Goal: Task Accomplishment & Management: Use online tool/utility

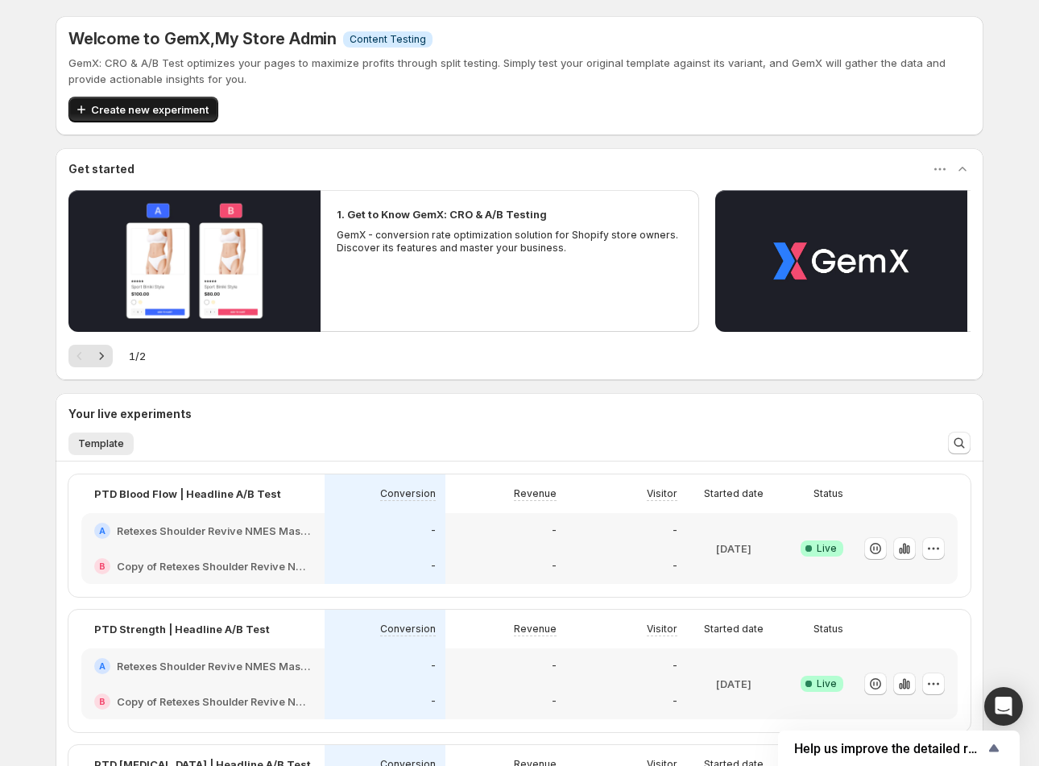
click at [125, 108] on span "Create new experiment" at bounding box center [150, 109] width 118 height 16
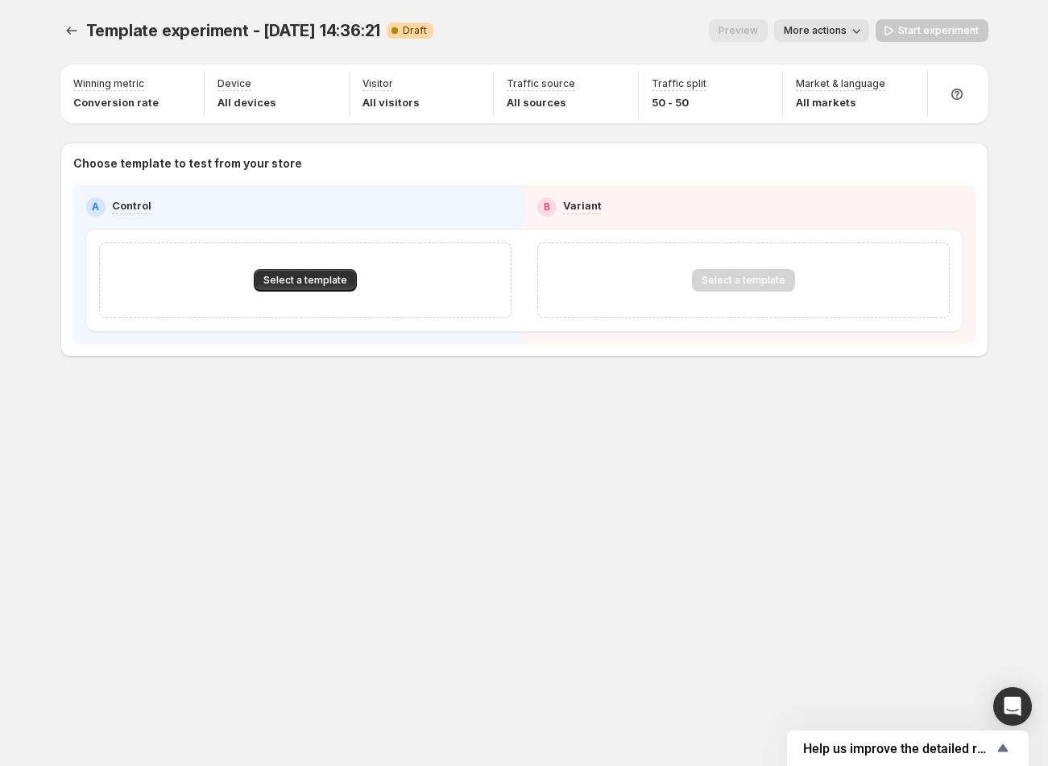
click at [862, 25] on icon "button" at bounding box center [856, 31] width 16 height 16
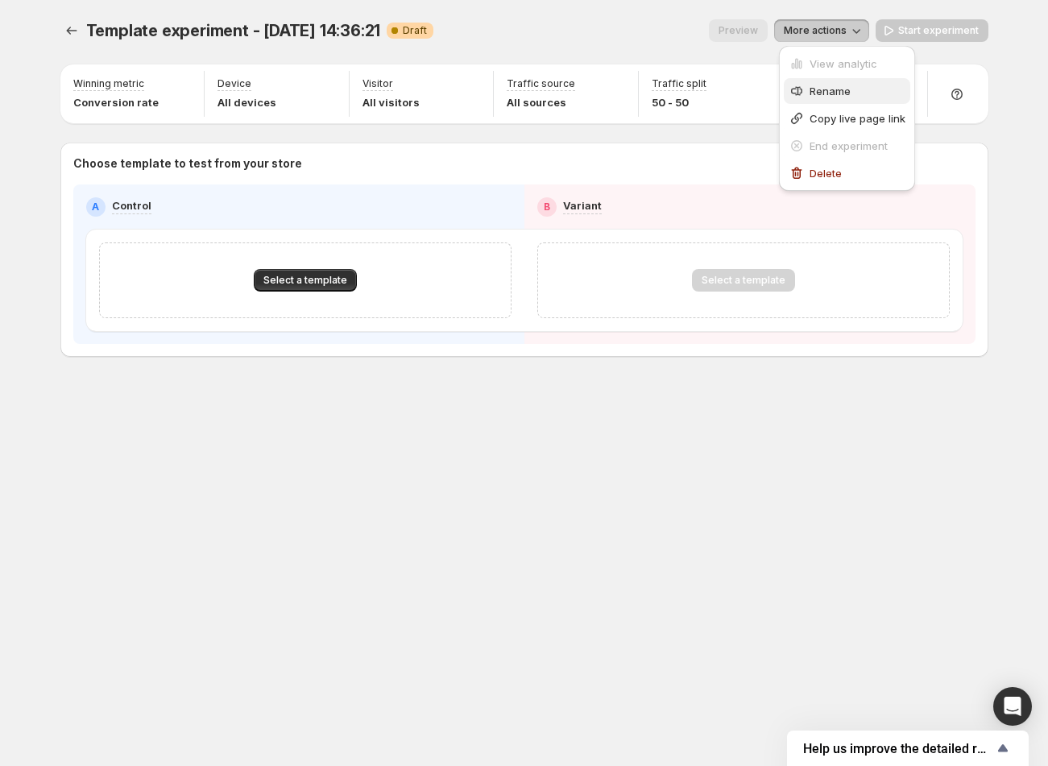
click at [805, 85] on div "Rename" at bounding box center [846, 91] width 117 height 16
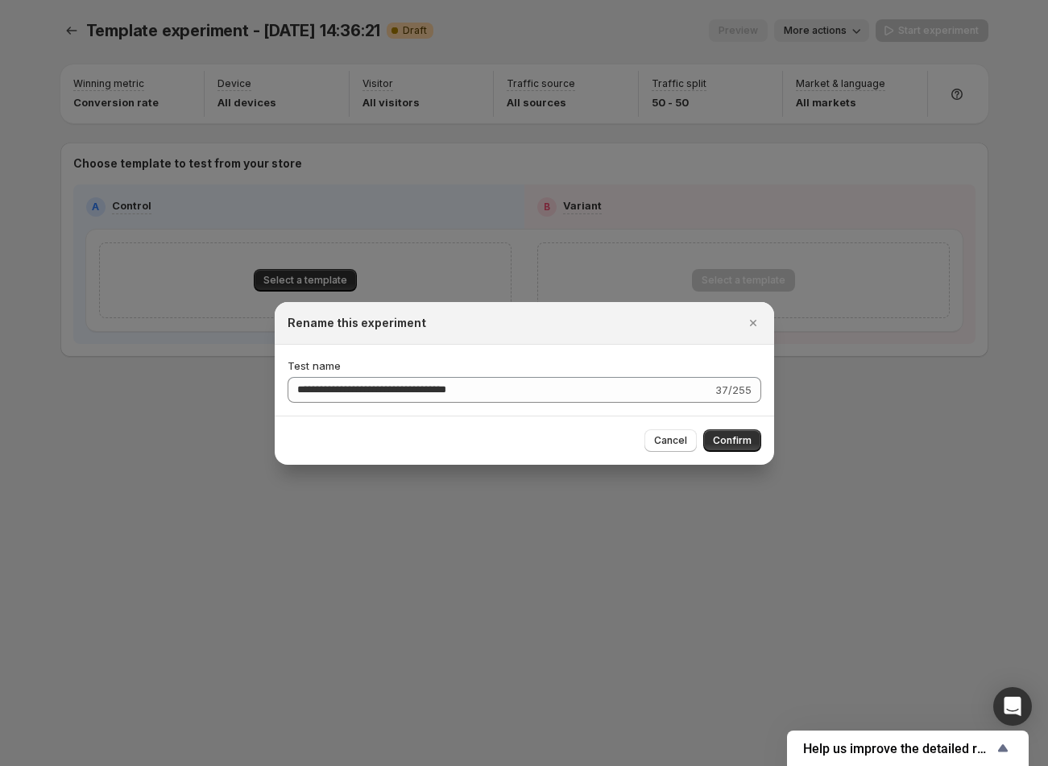
click at [365, 405] on div "**********" at bounding box center [524, 380] width 499 height 71
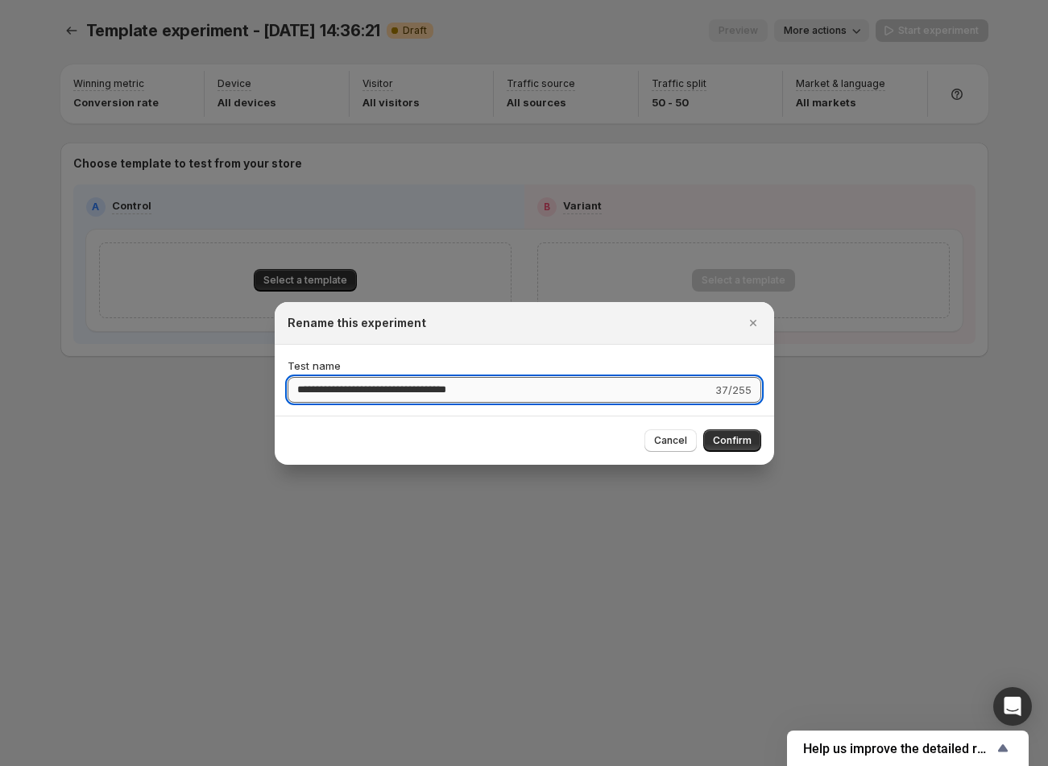
click at [346, 395] on input "**********" at bounding box center [499, 390] width 424 height 26
type input "**********"
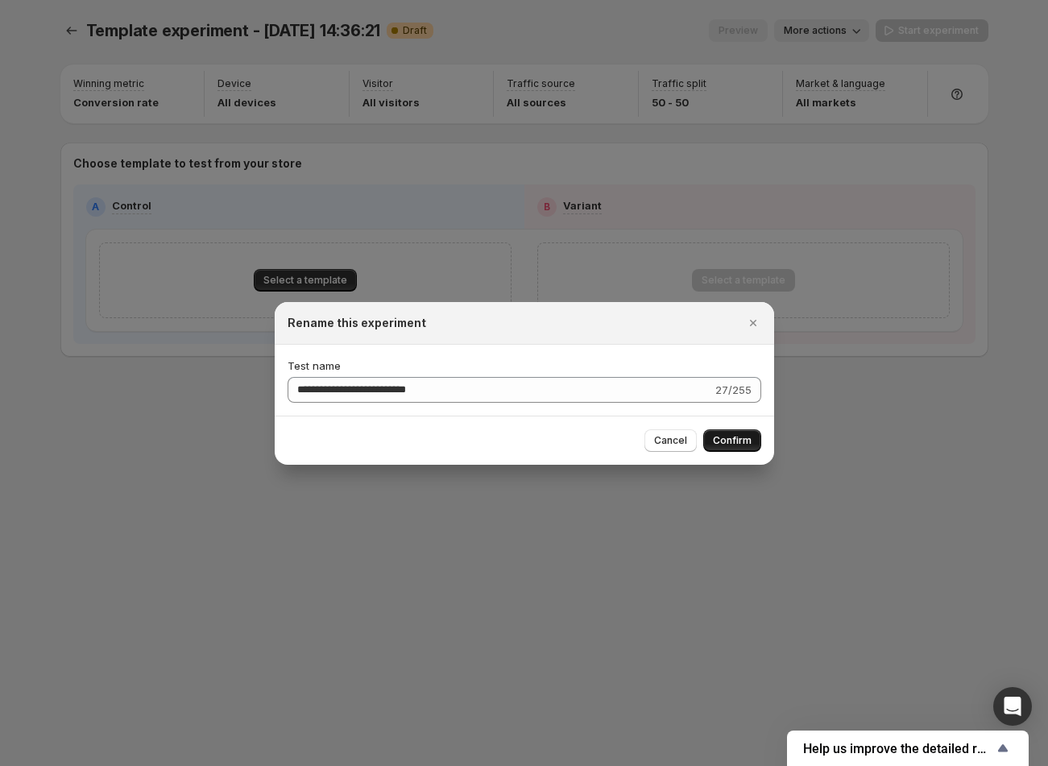
click at [717, 441] on span "Confirm" at bounding box center [732, 440] width 39 height 13
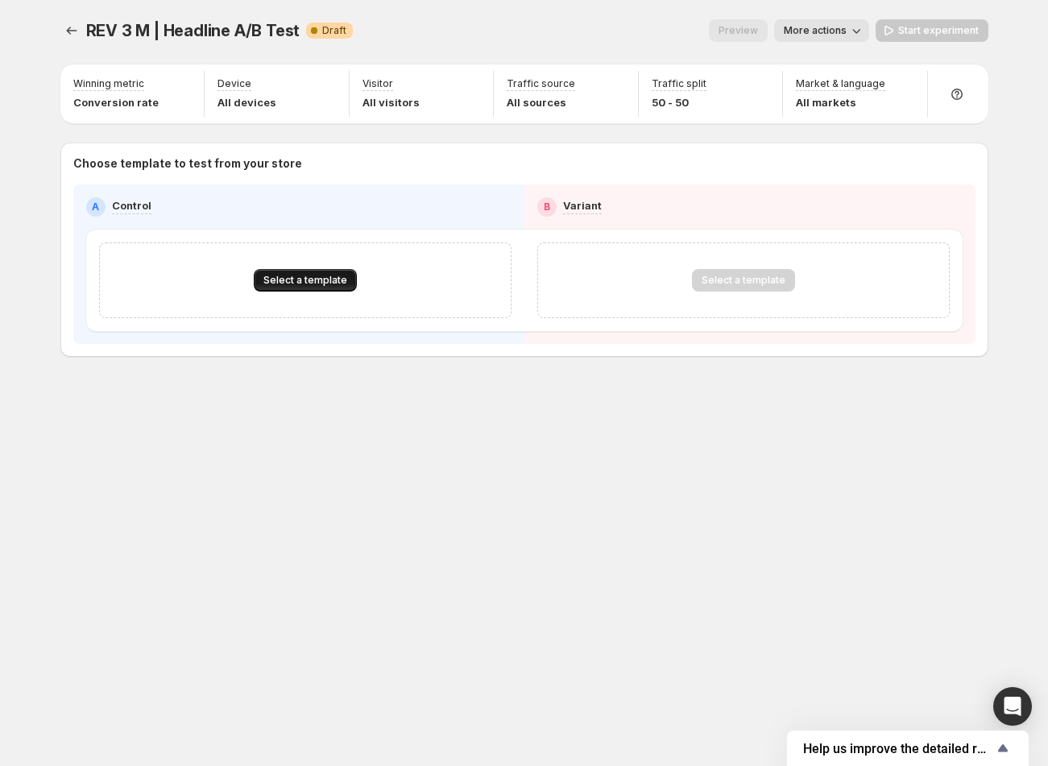
click at [306, 276] on span "Select a template" at bounding box center [305, 280] width 84 height 13
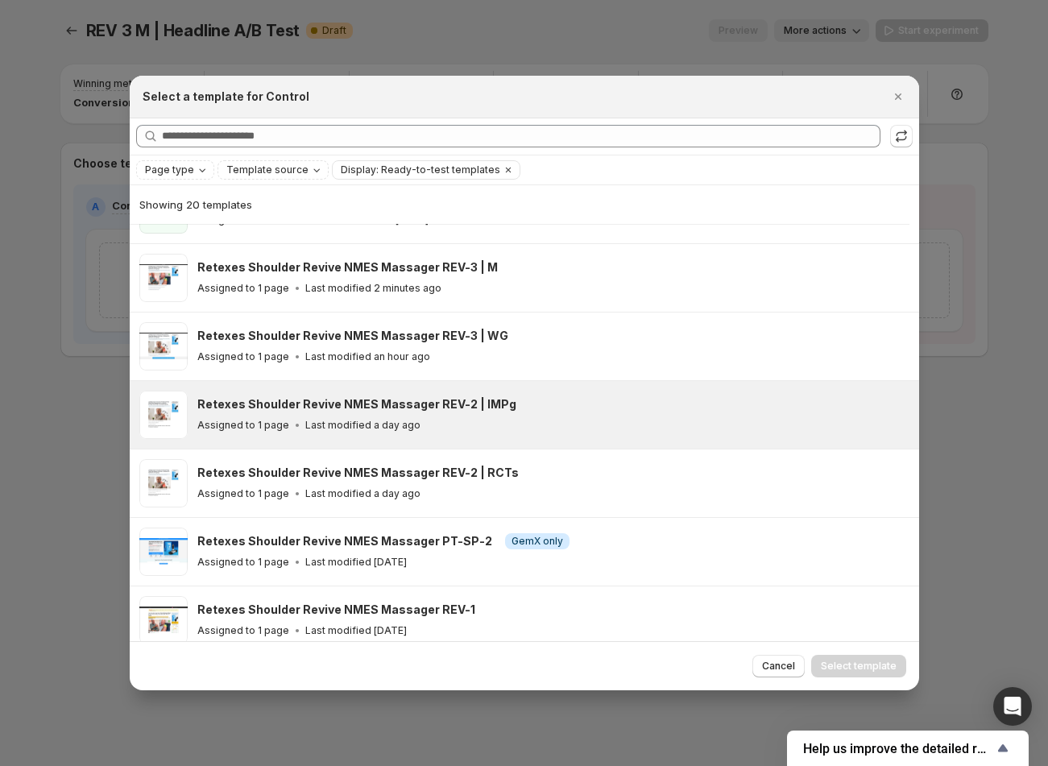
scroll to position [251, 0]
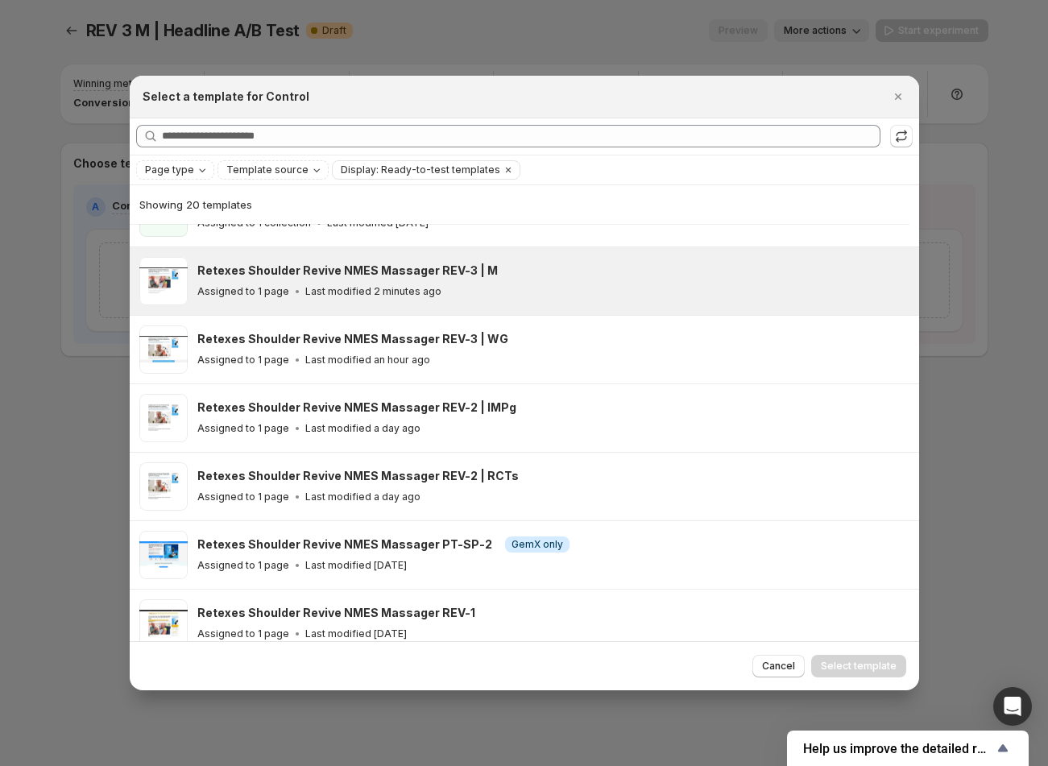
click at [422, 275] on h3 "Retexes Shoulder Revive NMES Massager REV-3 | M" at bounding box center [347, 271] width 300 height 16
click at [846, 664] on span "Select template" at bounding box center [859, 665] width 76 height 13
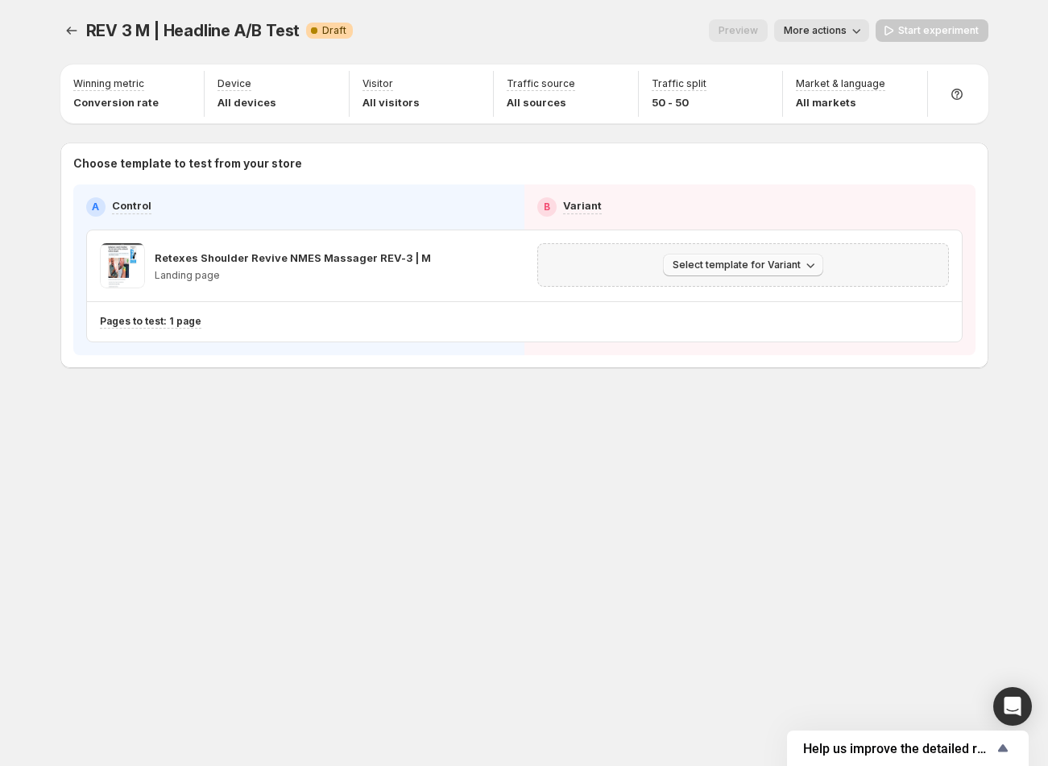
click at [682, 259] on span "Select template for Variant" at bounding box center [736, 264] width 128 height 13
click at [709, 325] on span "Create Variant based on Control" at bounding box center [745, 326] width 164 height 13
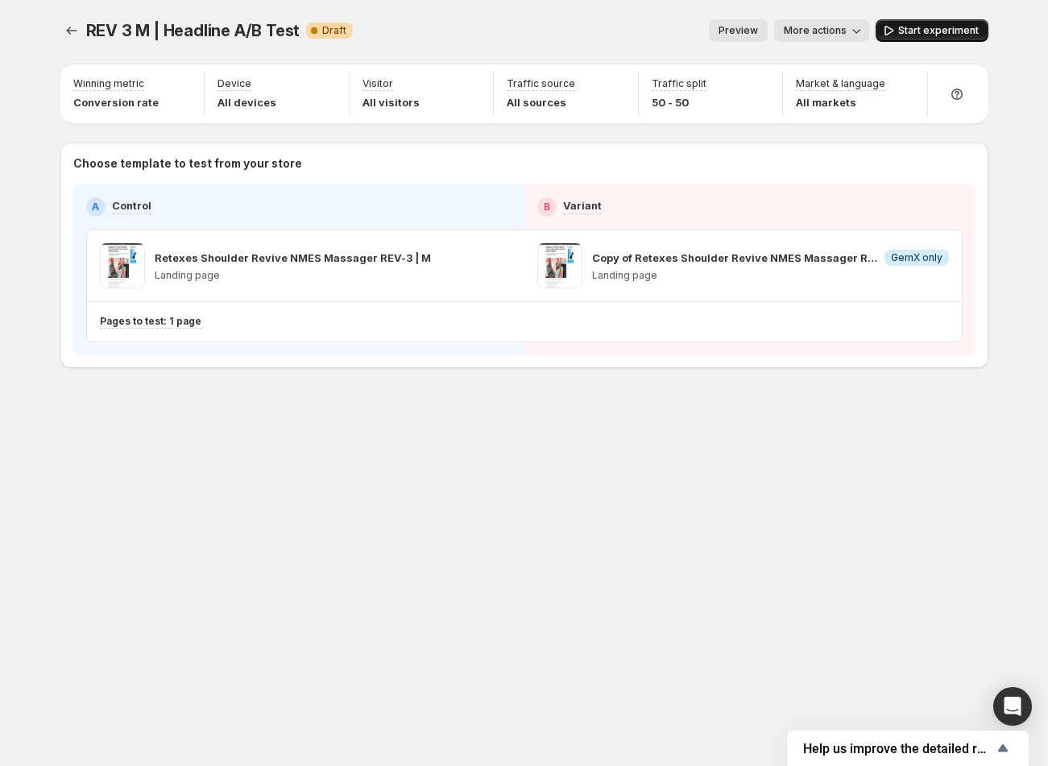
click at [924, 27] on span "Start experiment" at bounding box center [938, 30] width 81 height 13
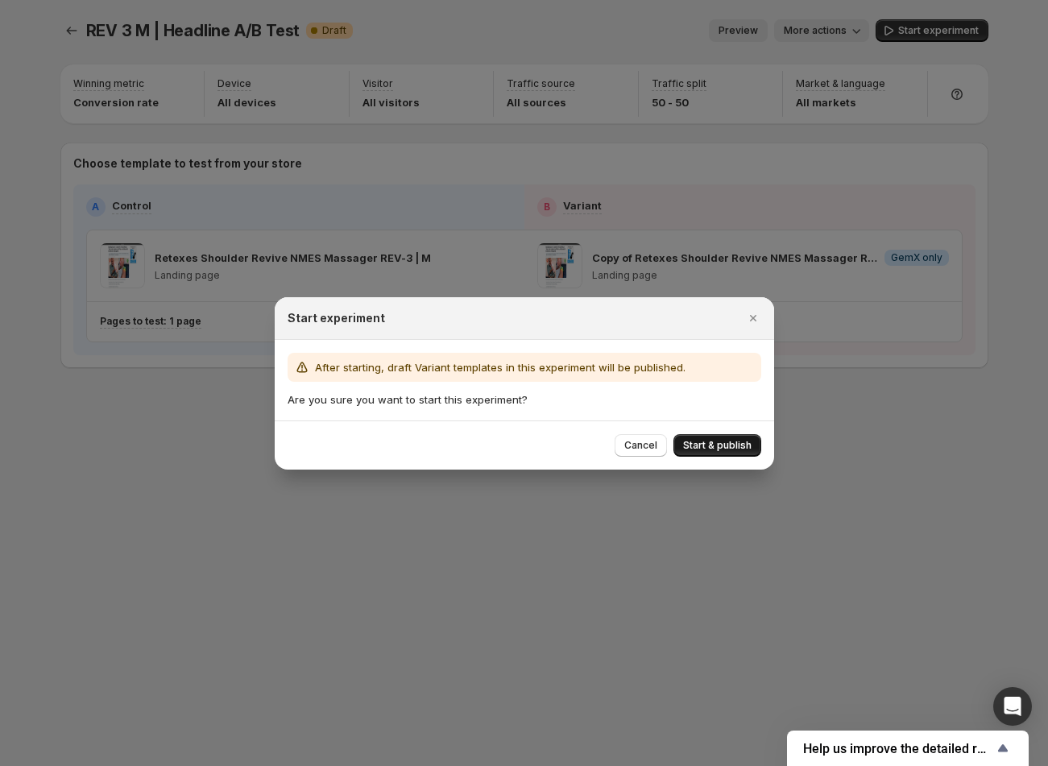
click at [751, 444] on button "Start & publish" at bounding box center [717, 445] width 88 height 23
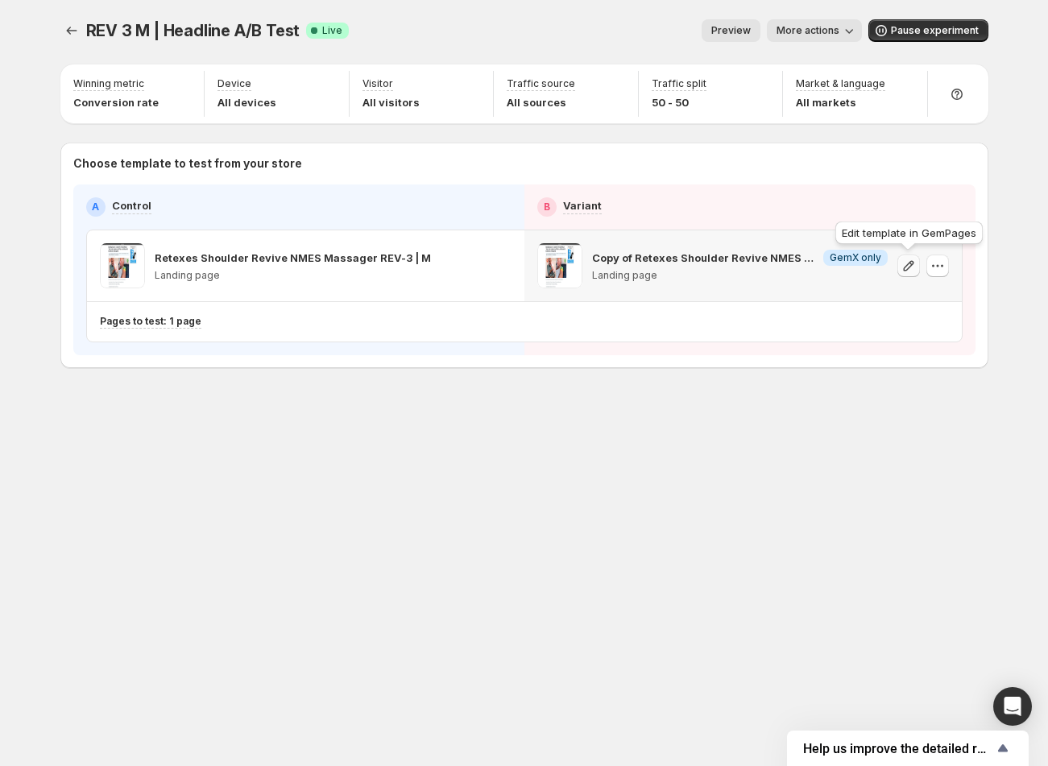
click at [902, 263] on icon "button" at bounding box center [908, 266] width 16 height 16
click at [903, 268] on icon "button" at bounding box center [908, 265] width 10 height 10
click at [118, 43] on div "REV 3 M | Headline A/B Test. This page is ready REV 3 M | Headline A/B Test Suc…" at bounding box center [524, 30] width 928 height 61
click at [118, 39] on span "REV 3 M | Headline A/B Test" at bounding box center [193, 30] width 214 height 19
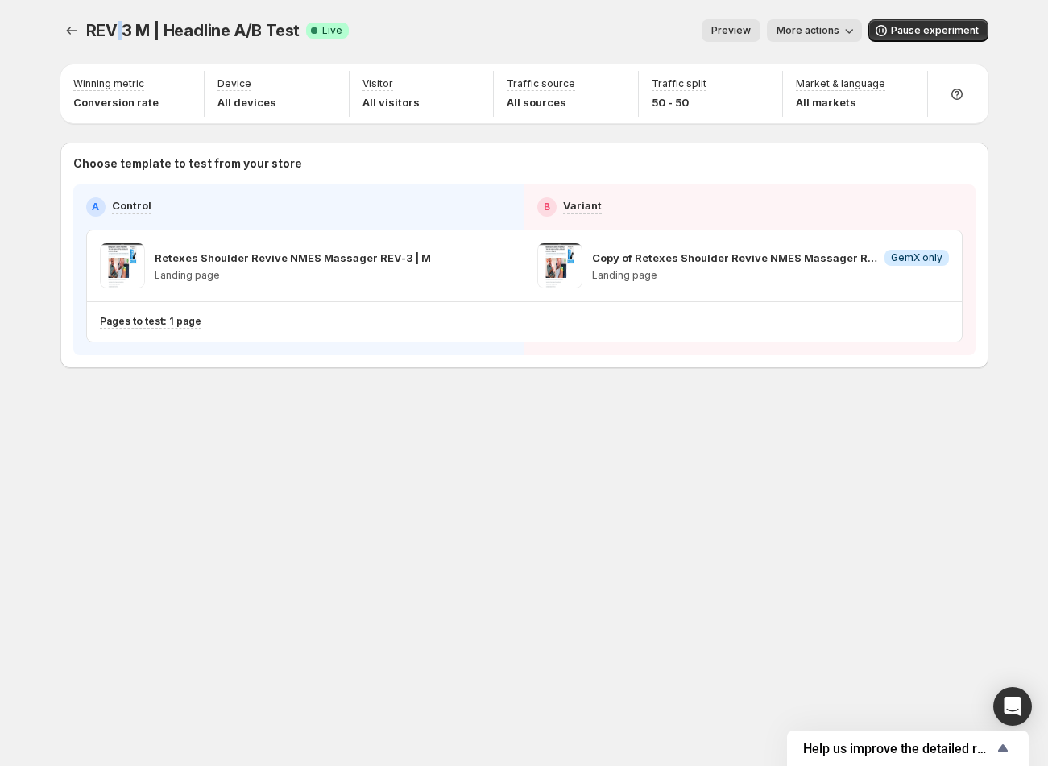
click at [118, 39] on span "REV 3 M | Headline A/B Test" at bounding box center [193, 30] width 214 height 19
click at [68, 34] on icon "Experiments" at bounding box center [72, 31] width 16 height 16
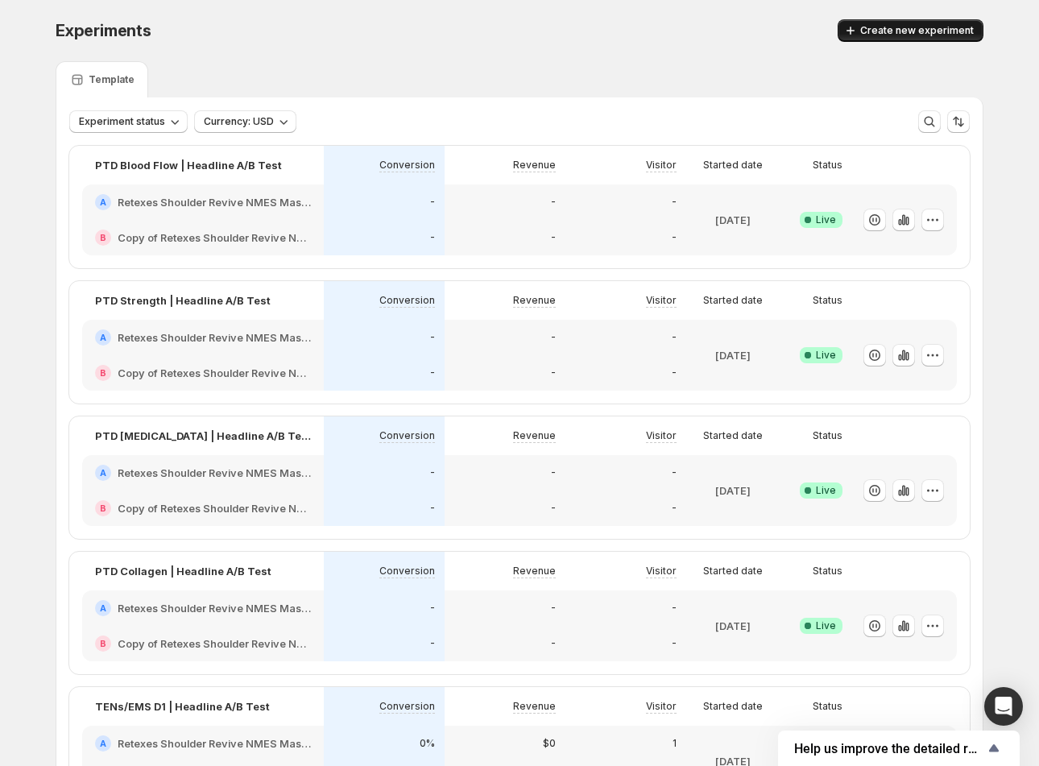
click at [879, 27] on span "Create new experiment" at bounding box center [917, 30] width 114 height 13
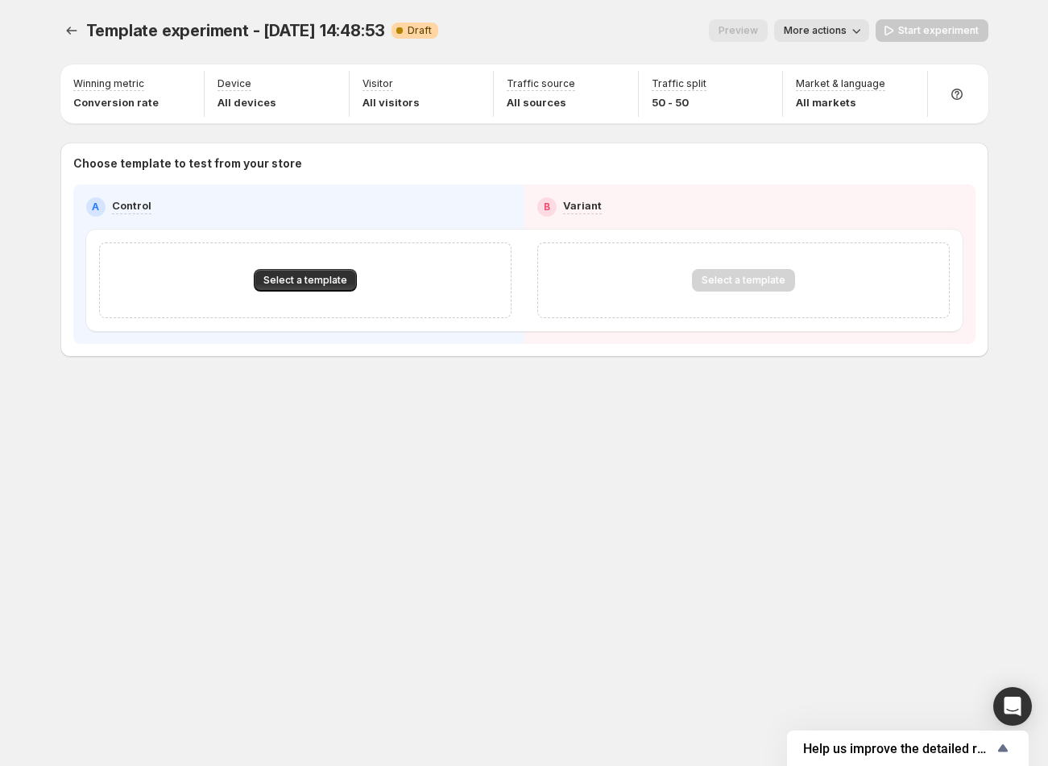
click at [815, 31] on span "More actions" at bounding box center [815, 30] width 63 height 13
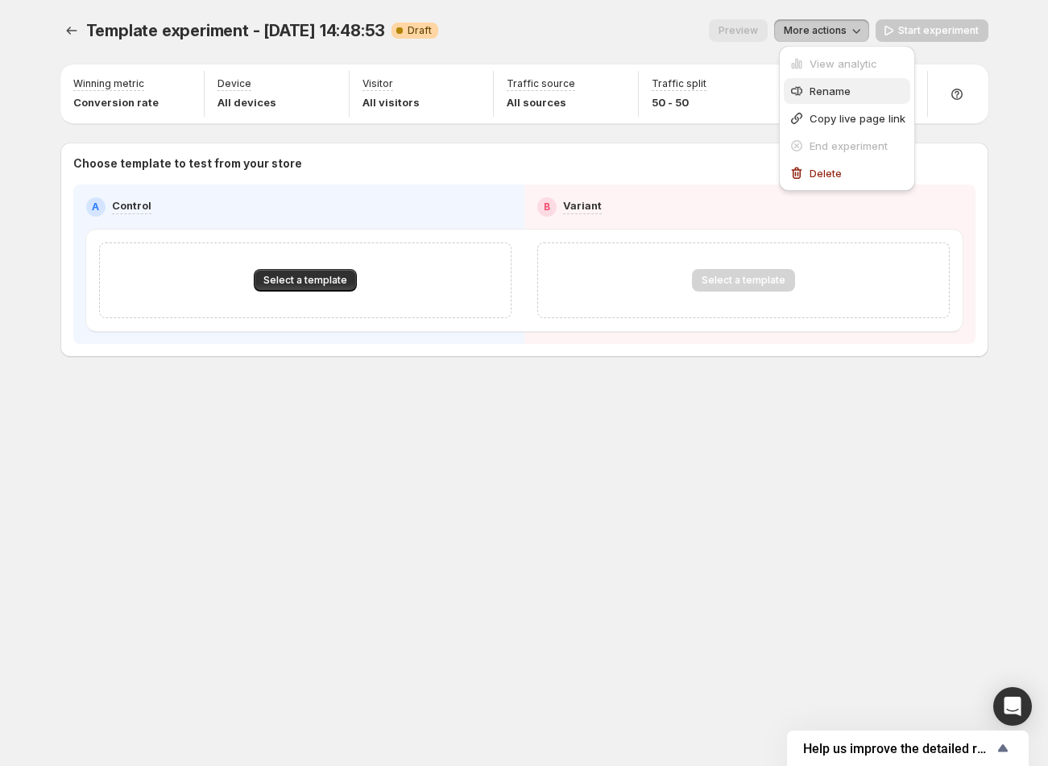
click at [812, 89] on span "Rename" at bounding box center [829, 91] width 41 height 13
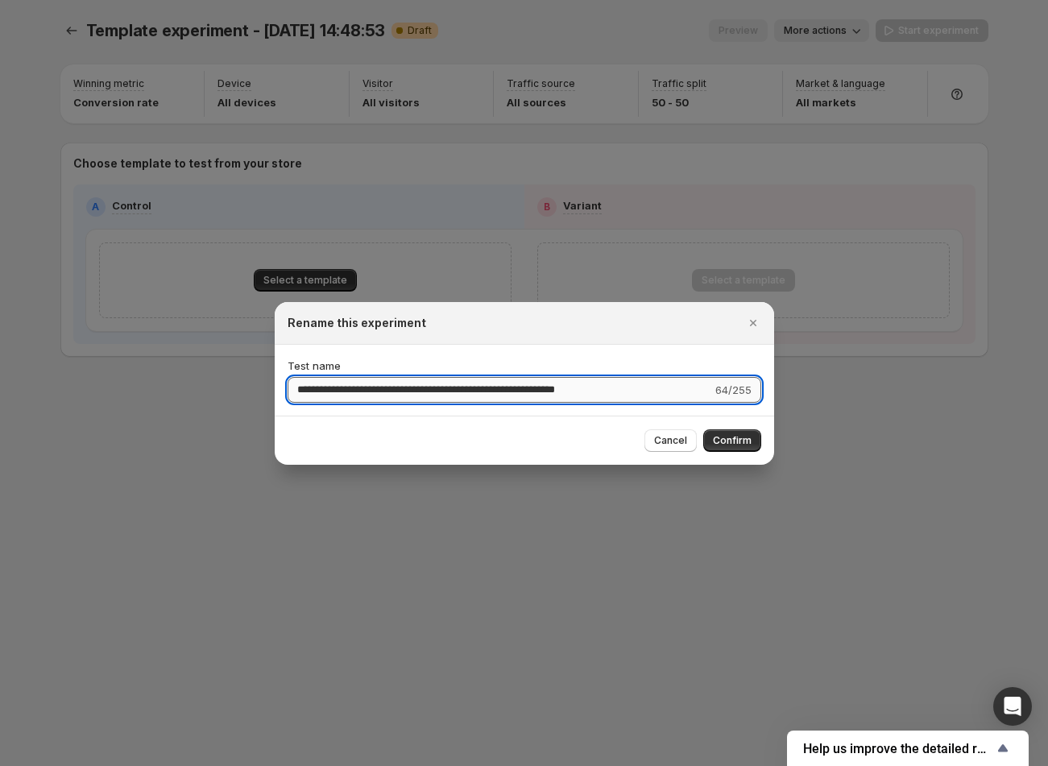
click at [416, 383] on input "**********" at bounding box center [499, 390] width 424 height 26
click at [333, 390] on input "**********" at bounding box center [499, 390] width 424 height 26
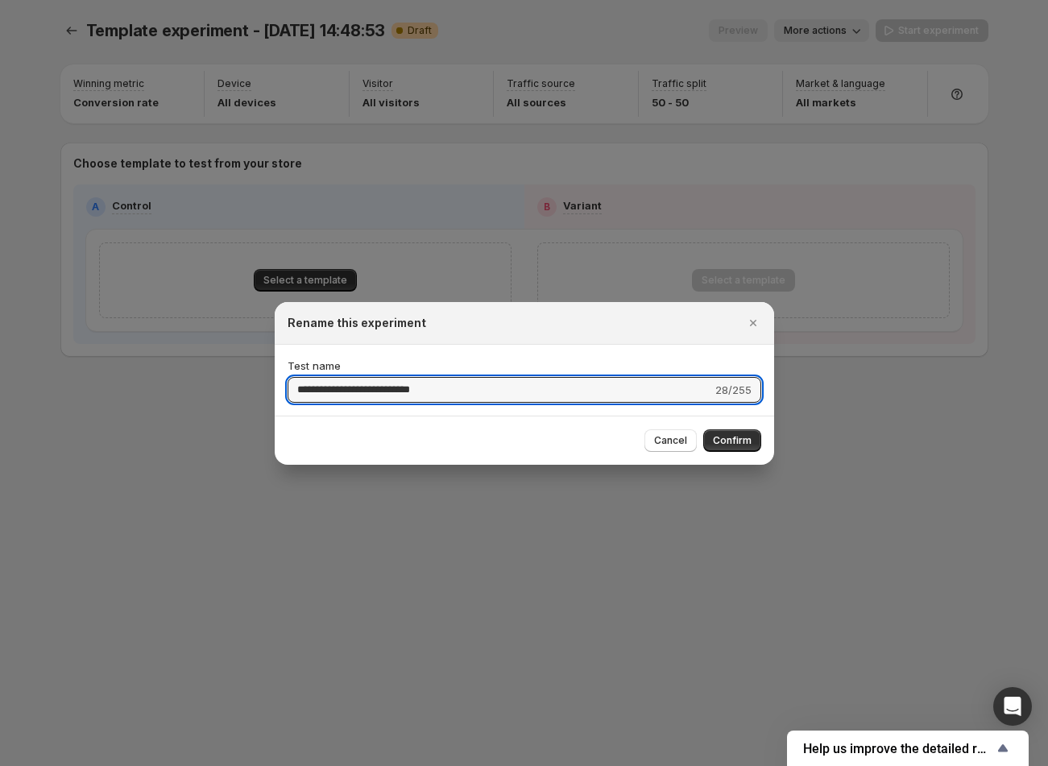
type input "**********"
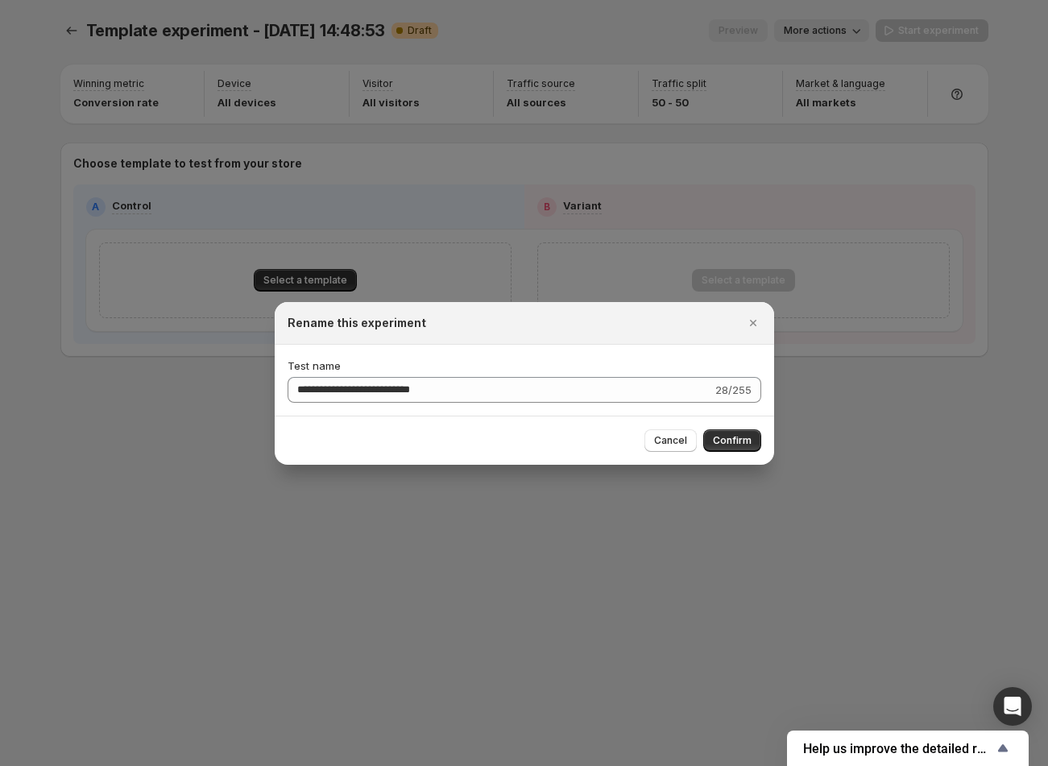
click at [734, 427] on div "Cancel Confirm" at bounding box center [524, 440] width 499 height 49
click at [730, 441] on span "Confirm" at bounding box center [732, 440] width 39 height 13
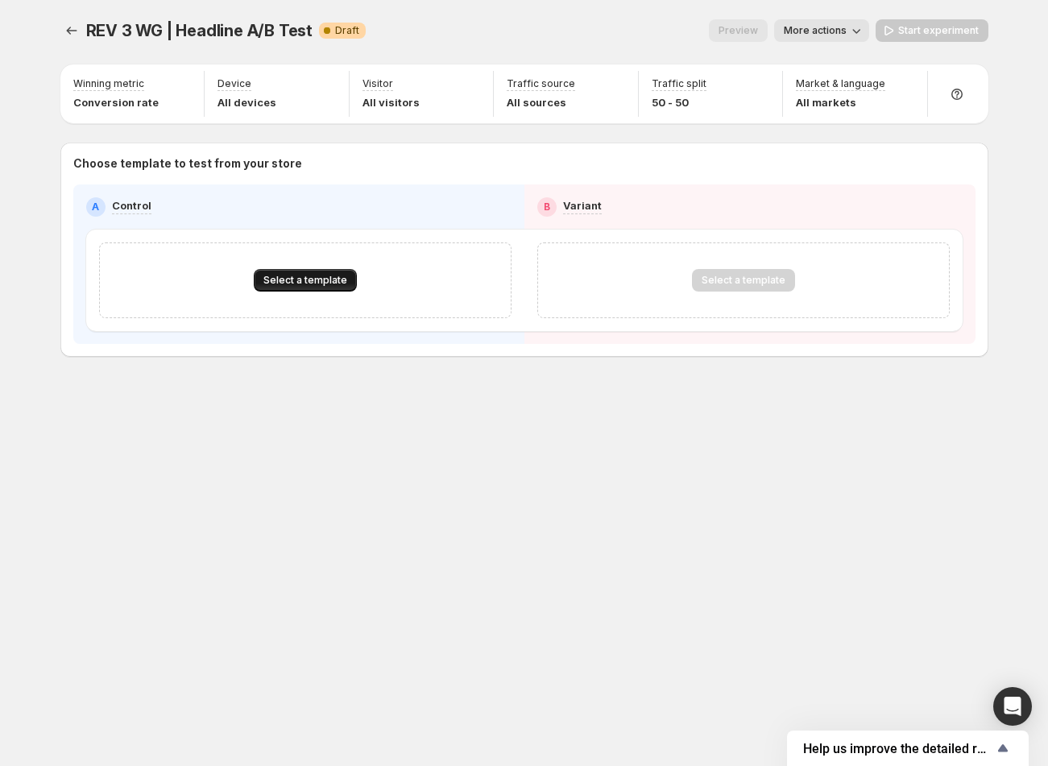
click at [326, 284] on span "Select a template" at bounding box center [305, 280] width 84 height 13
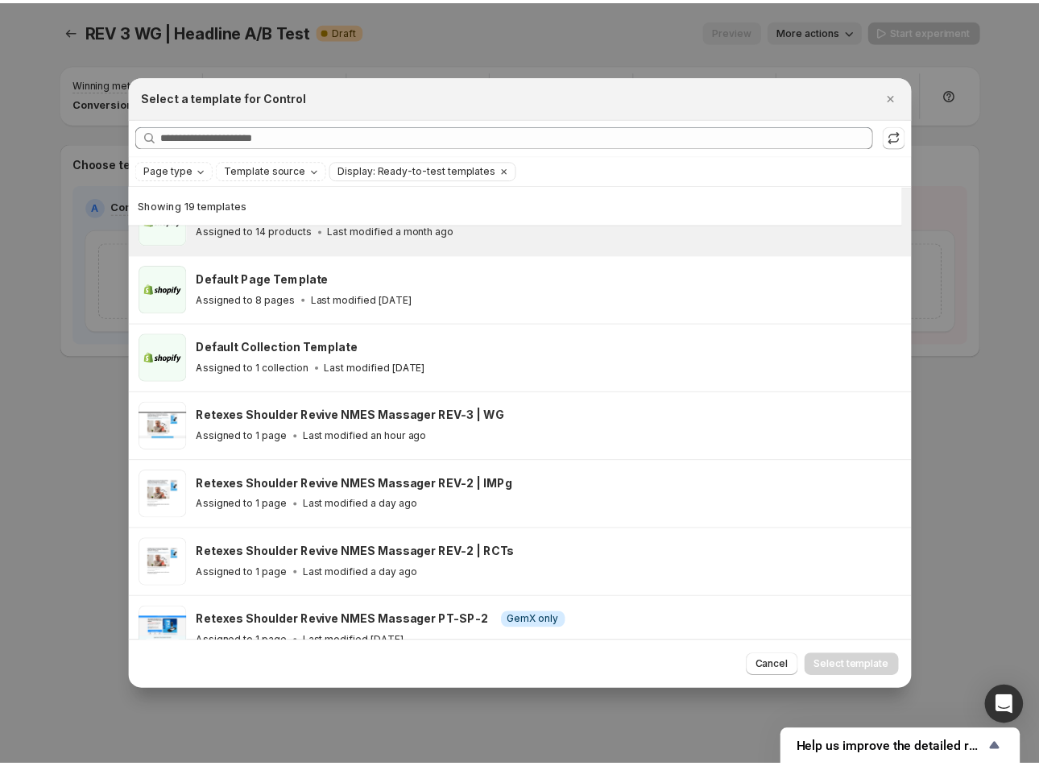
scroll to position [114, 0]
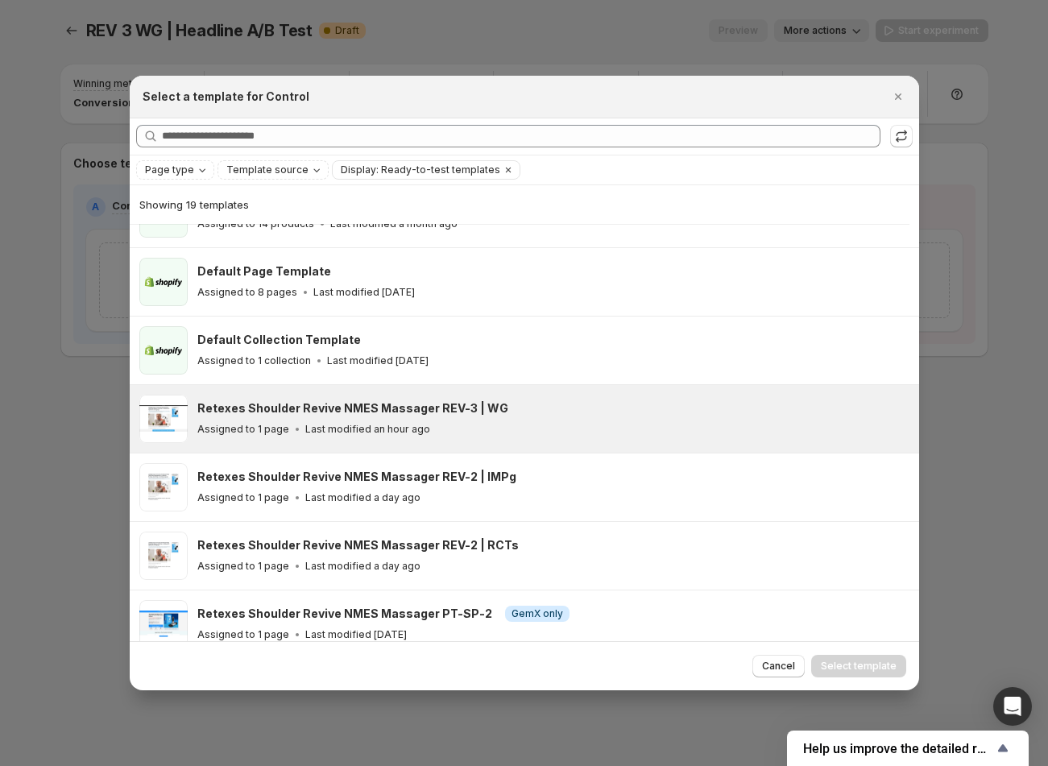
click at [491, 404] on h3 "Retexes Shoulder Revive NMES Massager REV-3 | WG" at bounding box center [352, 408] width 311 height 16
click at [864, 672] on span "Select template" at bounding box center [859, 665] width 76 height 13
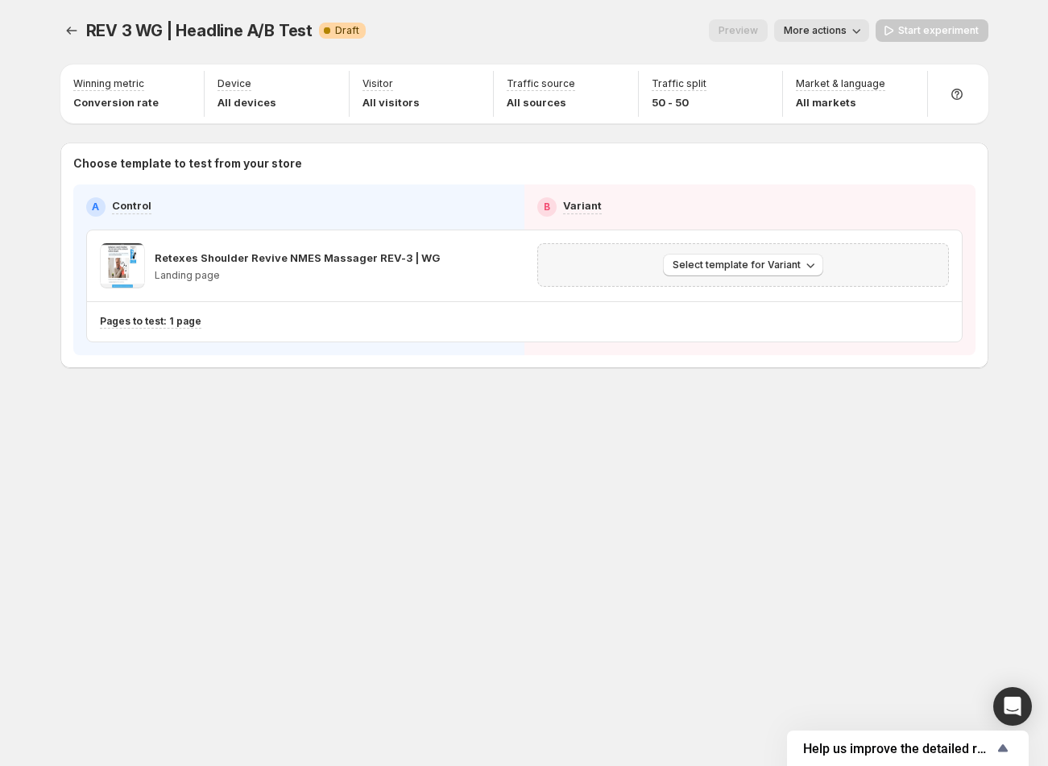
click at [679, 248] on div "Select template for Variant" at bounding box center [742, 264] width 411 height 43
click at [697, 266] on span "Select template for Variant" at bounding box center [736, 264] width 128 height 13
click at [713, 324] on span "Create Variant based on Control" at bounding box center [745, 326] width 164 height 13
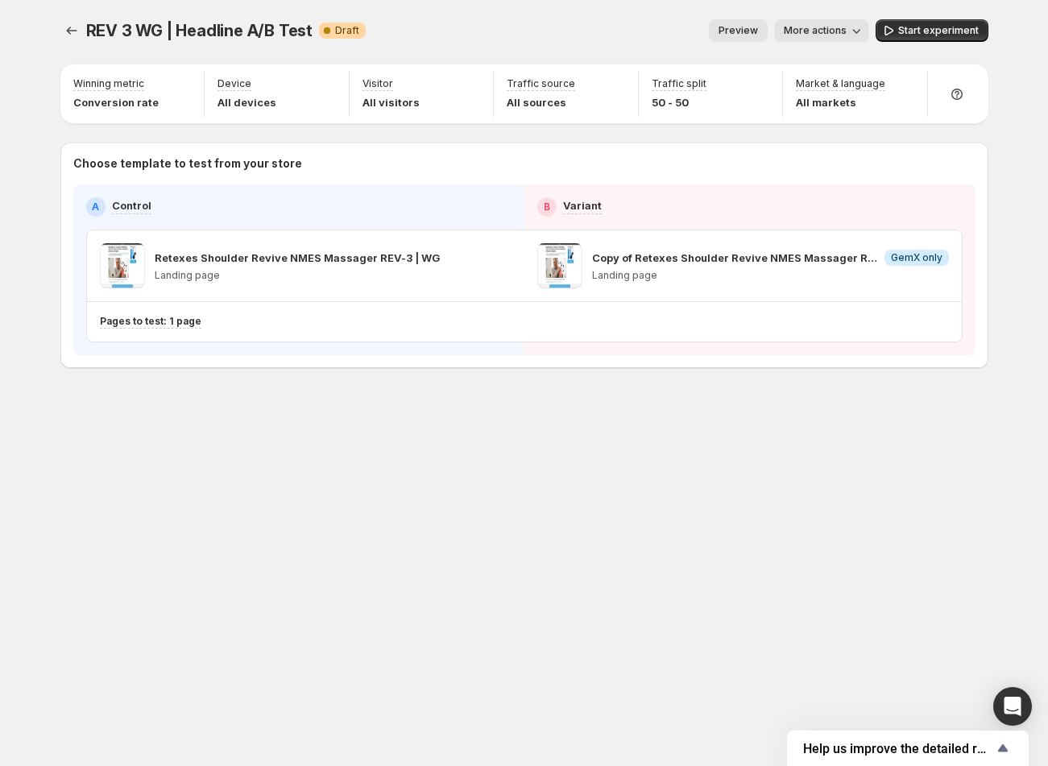
click at [931, 43] on div "REV 3 WG | Headline A/B Test. This page is ready REV 3 WG | Headline A/B Test W…" at bounding box center [524, 30] width 928 height 61
click at [927, 33] on span "Start experiment" at bounding box center [938, 30] width 81 height 13
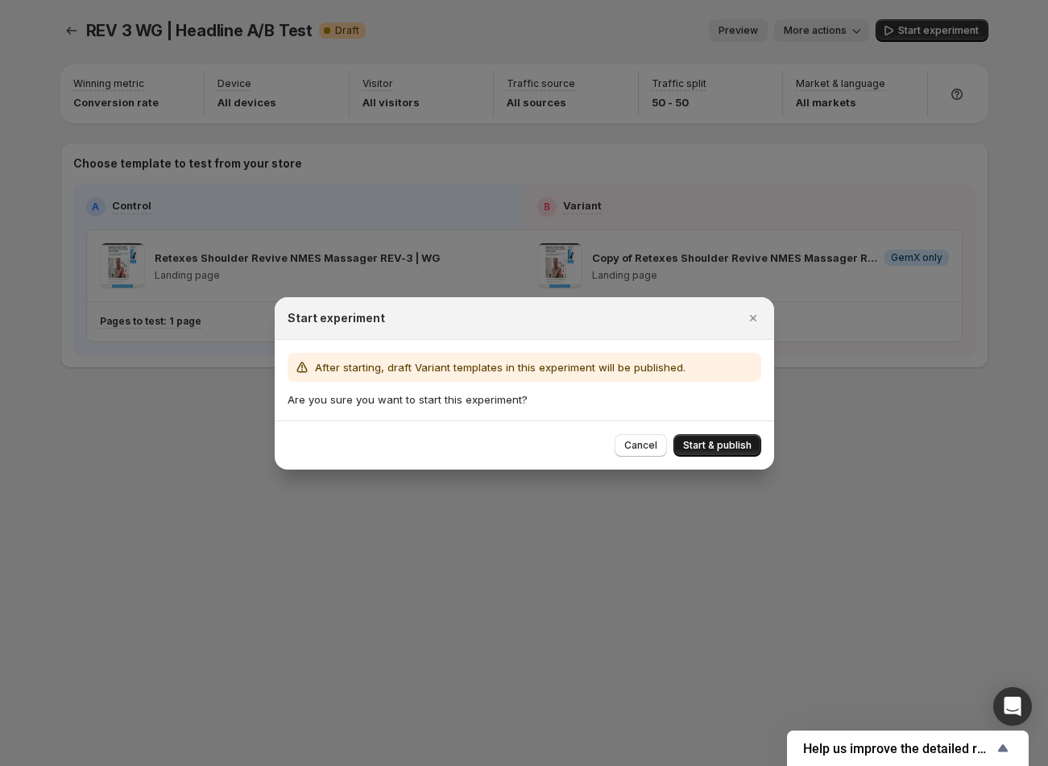
click at [738, 444] on span "Start & publish" at bounding box center [717, 445] width 68 height 13
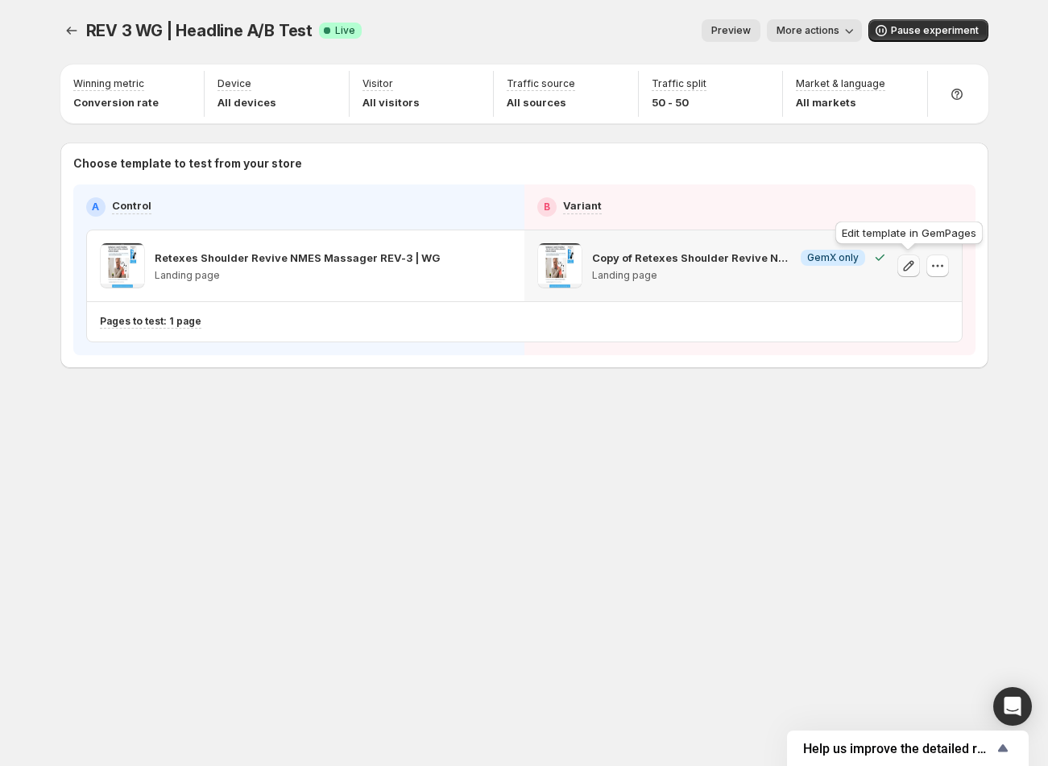
click at [905, 263] on icon "button" at bounding box center [908, 266] width 16 height 16
click at [76, 26] on icon "Experiments" at bounding box center [72, 31] width 16 height 16
